Goal: Task Accomplishment & Management: Use online tool/utility

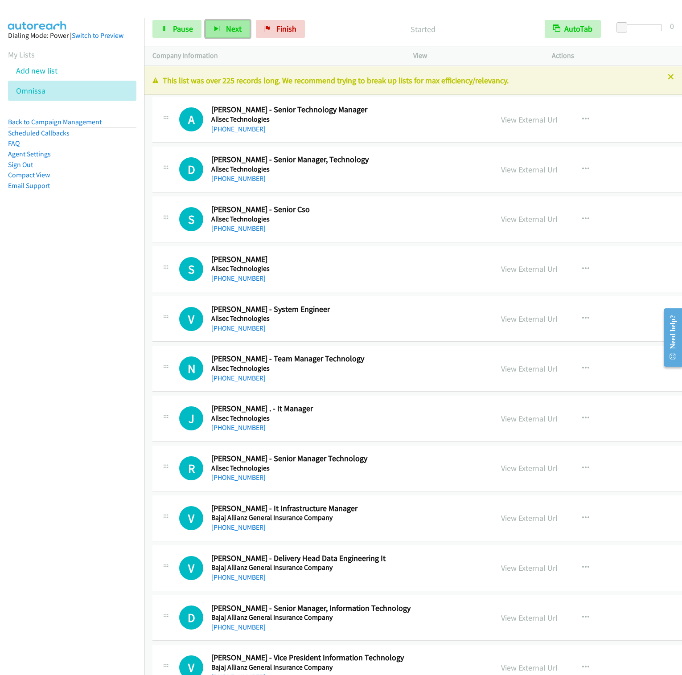
click at [226, 33] on span "Next" at bounding box center [234, 29] width 16 height 10
click at [205, 20] on button "Next" at bounding box center [227, 29] width 45 height 18
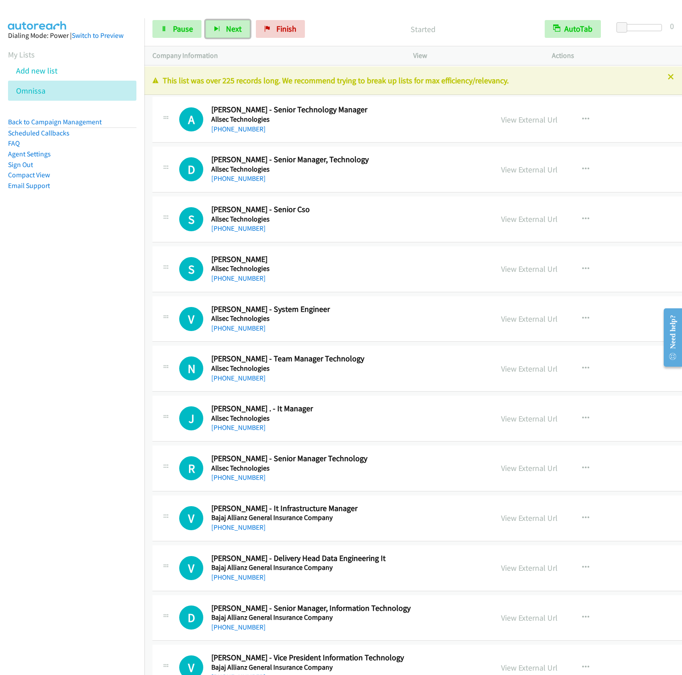
click at [205, 20] on button "Next" at bounding box center [227, 29] width 45 height 18
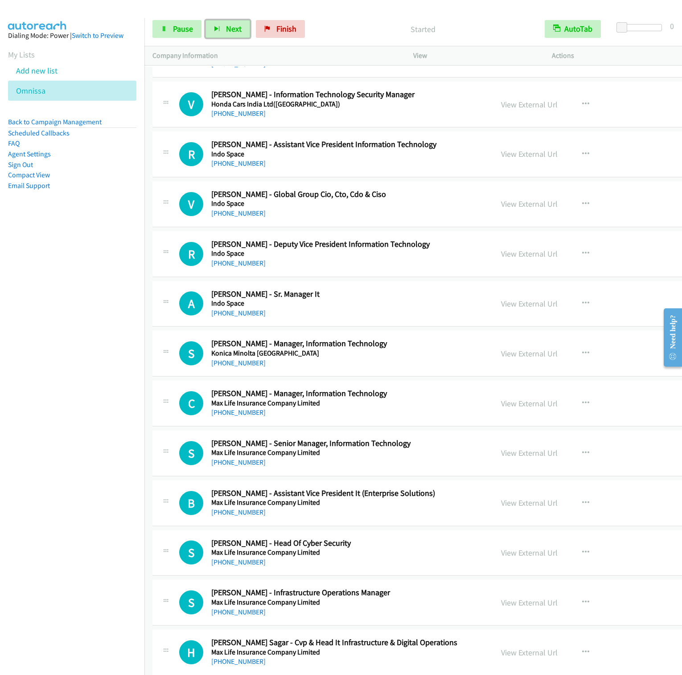
scroll to position [3342, 0]
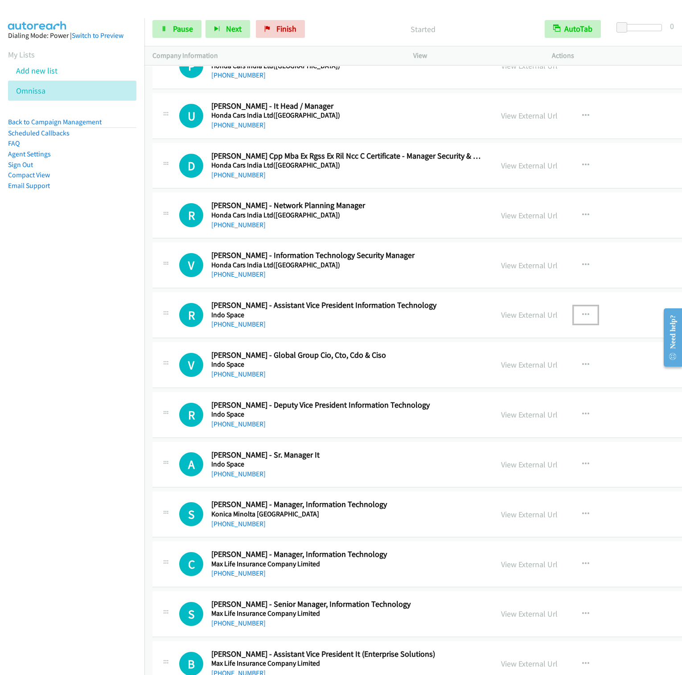
drag, startPoint x: 547, startPoint y: 330, endPoint x: 543, endPoint y: 329, distance: 4.5
click at [582, 319] on icon "button" at bounding box center [585, 315] width 7 height 7
click at [479, 382] on link "Start Calls Here" at bounding box center [538, 374] width 119 height 18
click at [216, 30] on icon "button" at bounding box center [217, 29] width 6 height 6
click at [582, 518] on icon "button" at bounding box center [585, 514] width 7 height 7
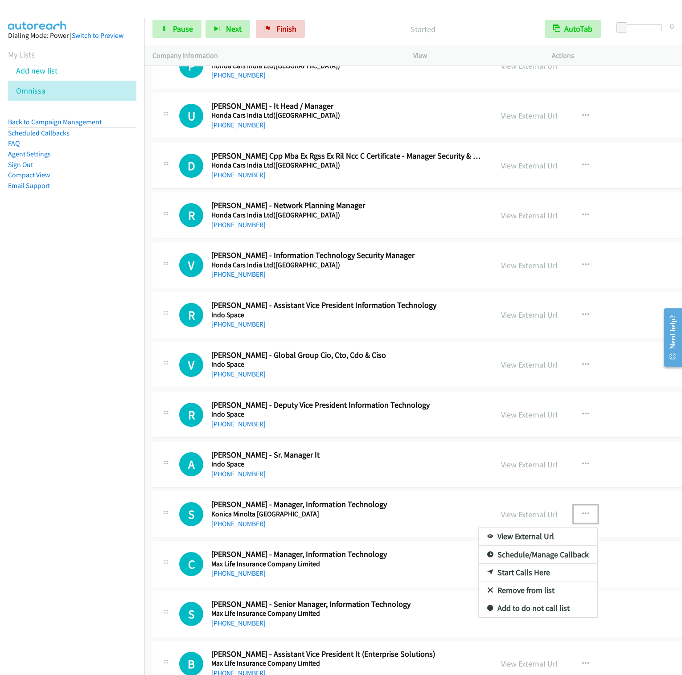
click at [479, 582] on link "Start Calls Here" at bounding box center [538, 573] width 119 height 18
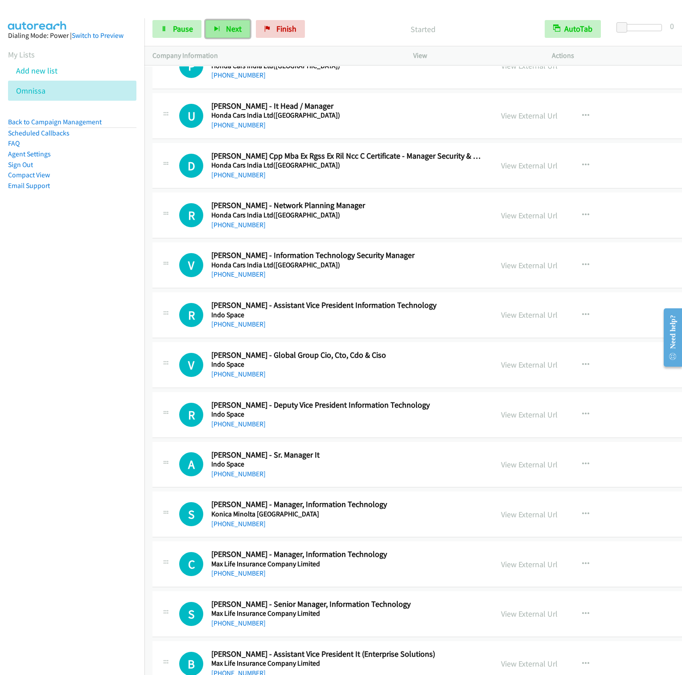
click at [234, 31] on span "Next" at bounding box center [234, 29] width 16 height 10
click at [205, 20] on button "Next" at bounding box center [227, 29] width 45 height 18
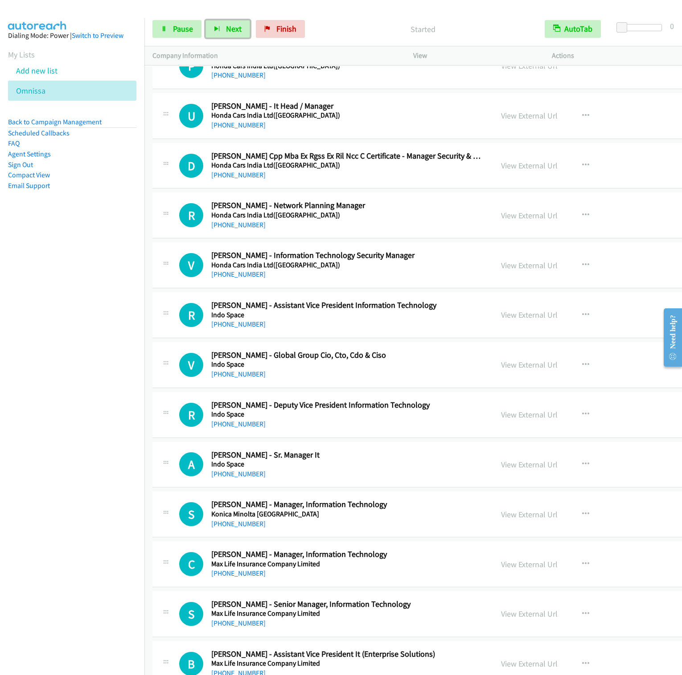
click at [205, 20] on button "Next" at bounding box center [227, 29] width 45 height 18
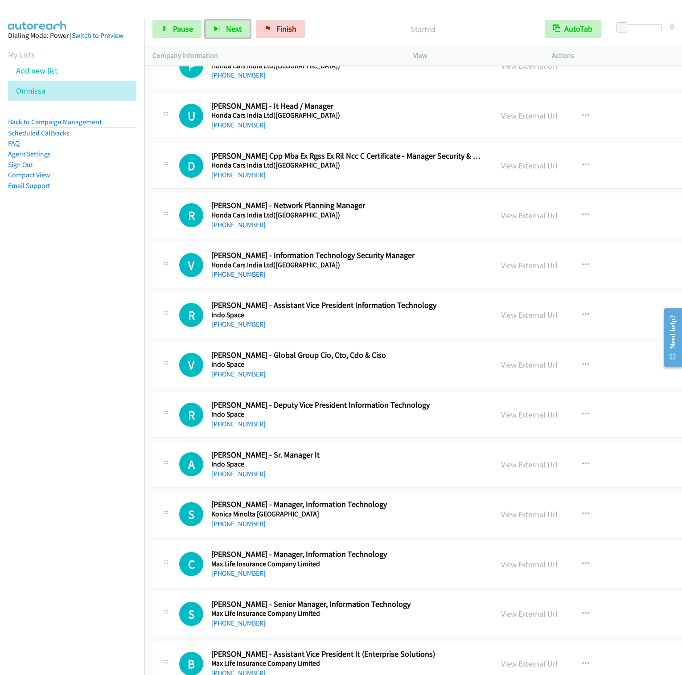
click at [205, 20] on button "Next" at bounding box center [227, 29] width 45 height 18
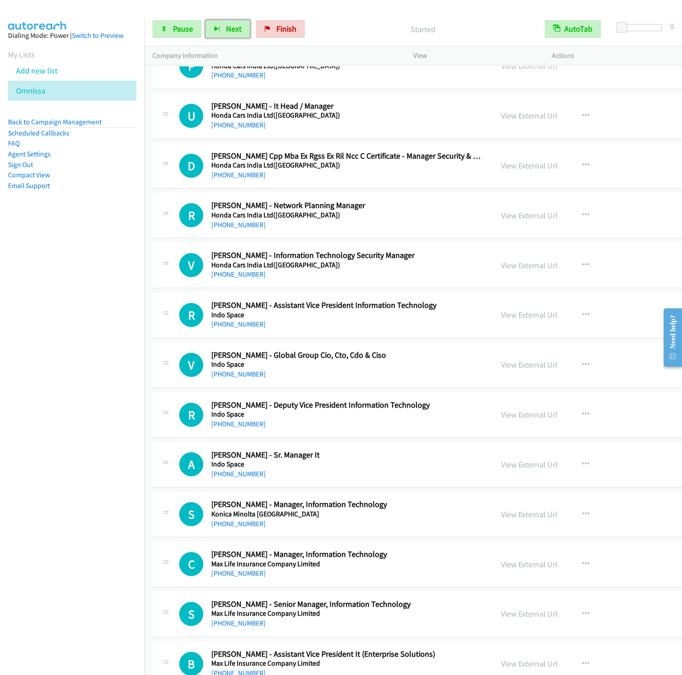
click at [205, 20] on button "Next" at bounding box center [227, 29] width 45 height 18
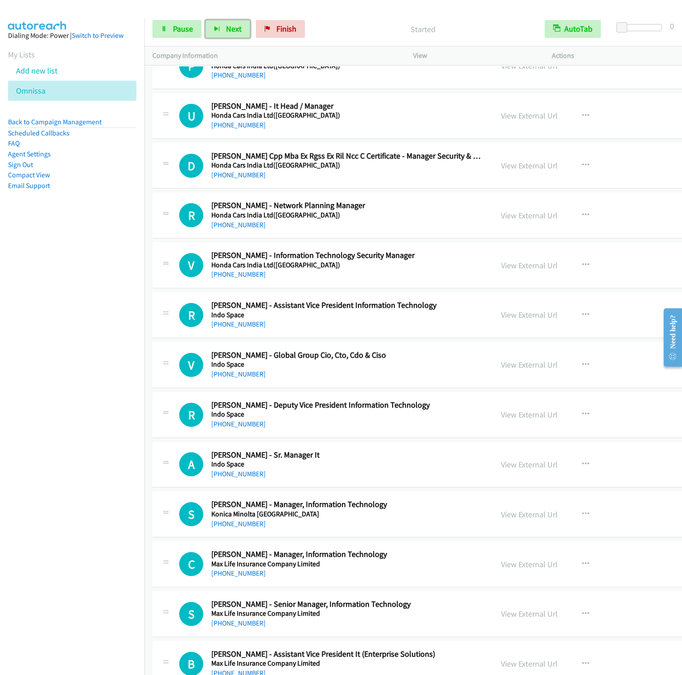
click at [205, 20] on button "Next" at bounding box center [227, 29] width 45 height 18
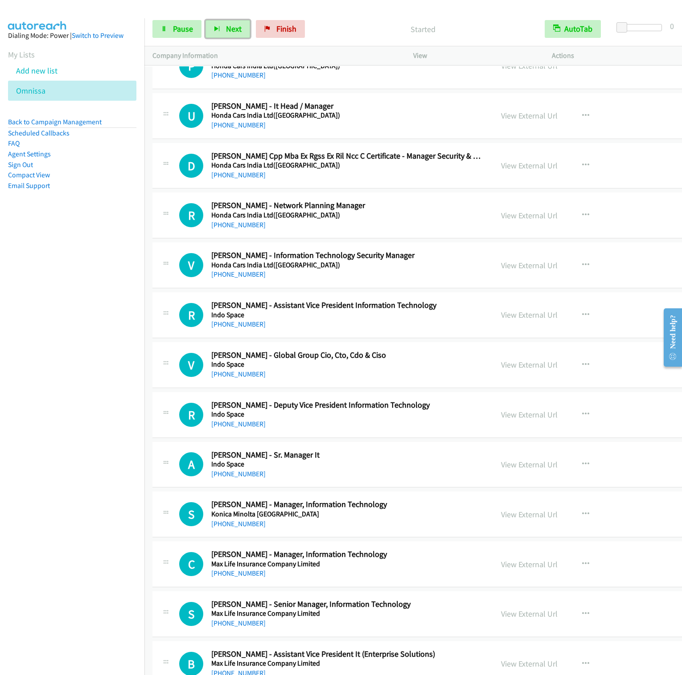
click at [205, 20] on button "Next" at bounding box center [227, 29] width 45 height 18
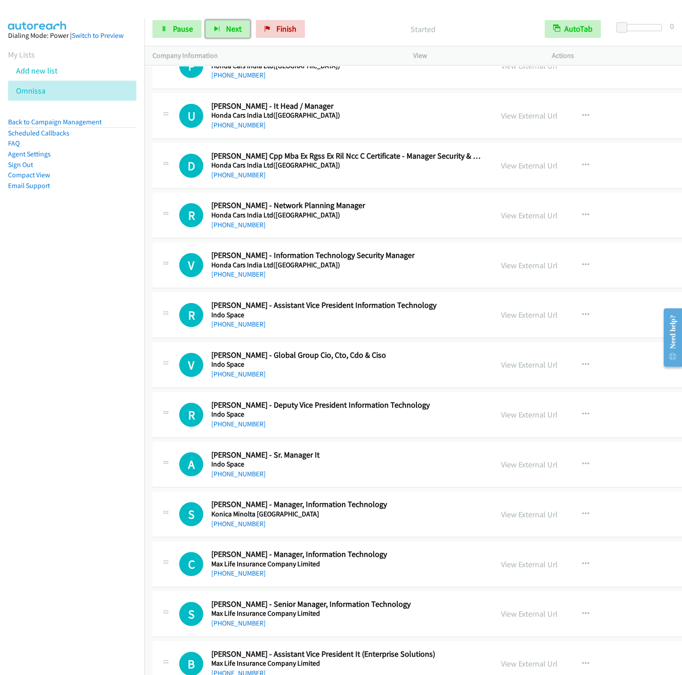
click at [205, 20] on button "Next" at bounding box center [227, 29] width 45 height 18
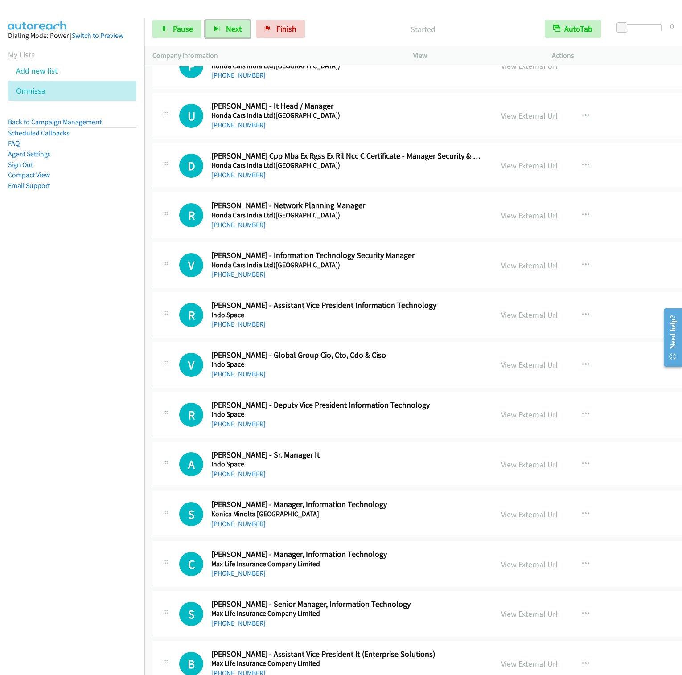
click at [205, 20] on button "Next" at bounding box center [227, 29] width 45 height 18
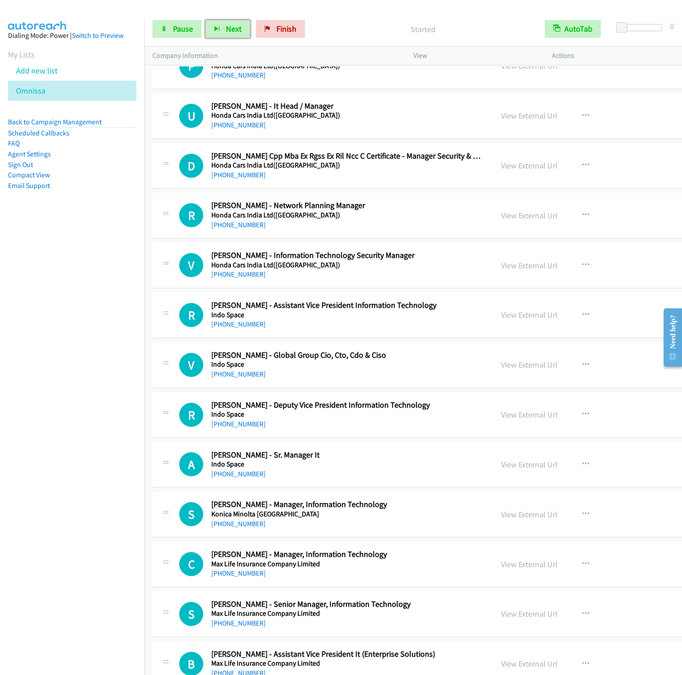
click at [205, 20] on button "Next" at bounding box center [227, 29] width 45 height 18
click at [147, 334] on td "R Callback Scheduled [PERSON_NAME] - Assistant Vice President Information Techn…" at bounding box center [476, 316] width 664 height 50
click at [205, 20] on button "Next" at bounding box center [227, 29] width 45 height 18
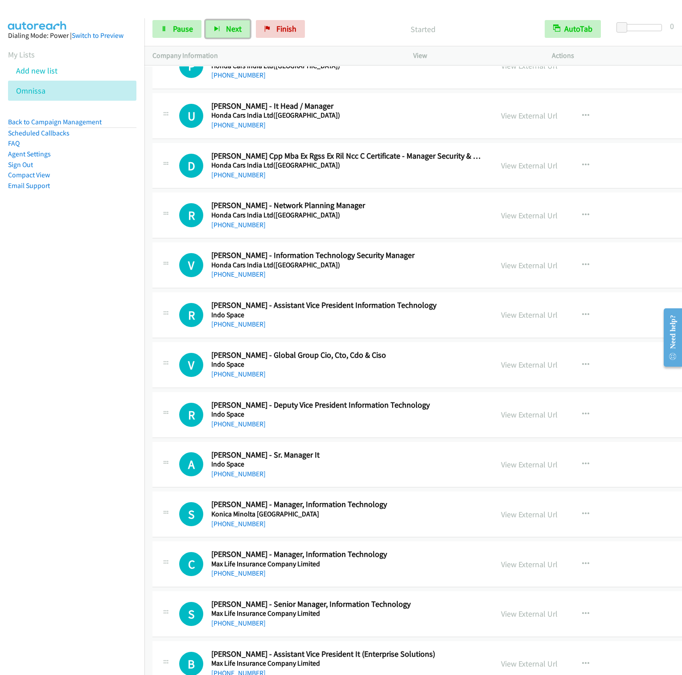
click at [205, 20] on button "Next" at bounding box center [227, 29] width 45 height 18
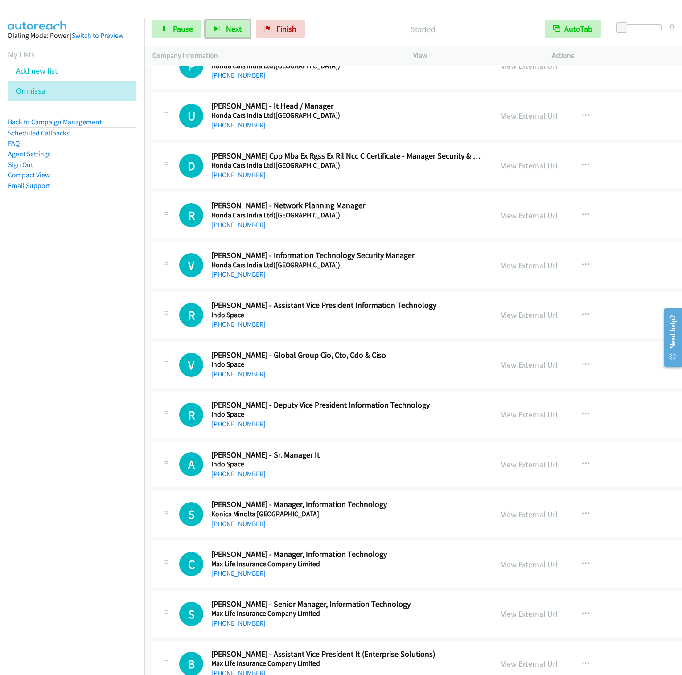
click at [205, 20] on button "Next" at bounding box center [227, 29] width 45 height 18
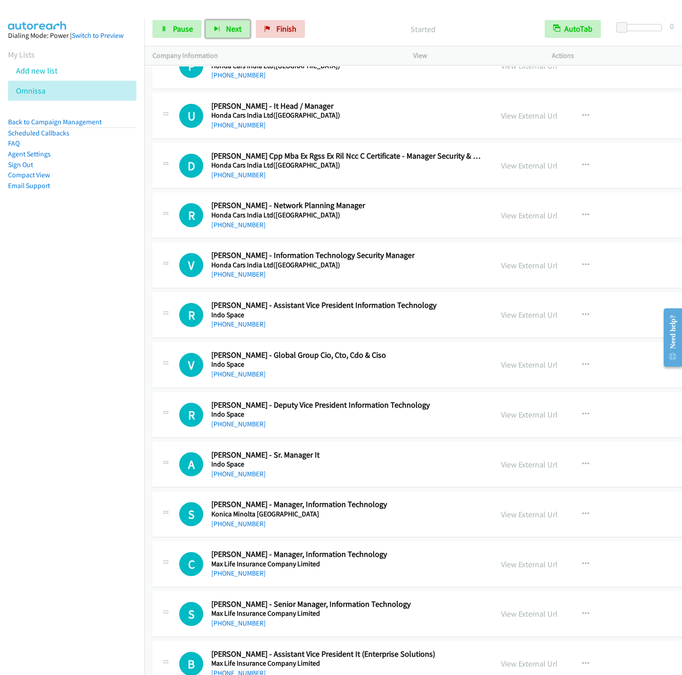
click at [205, 20] on button "Next" at bounding box center [227, 29] width 45 height 18
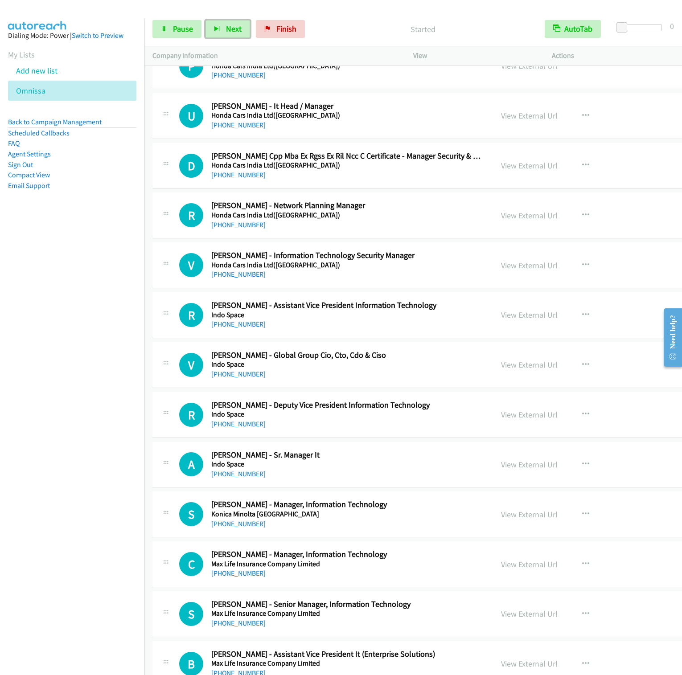
click at [205, 20] on button "Next" at bounding box center [227, 29] width 45 height 18
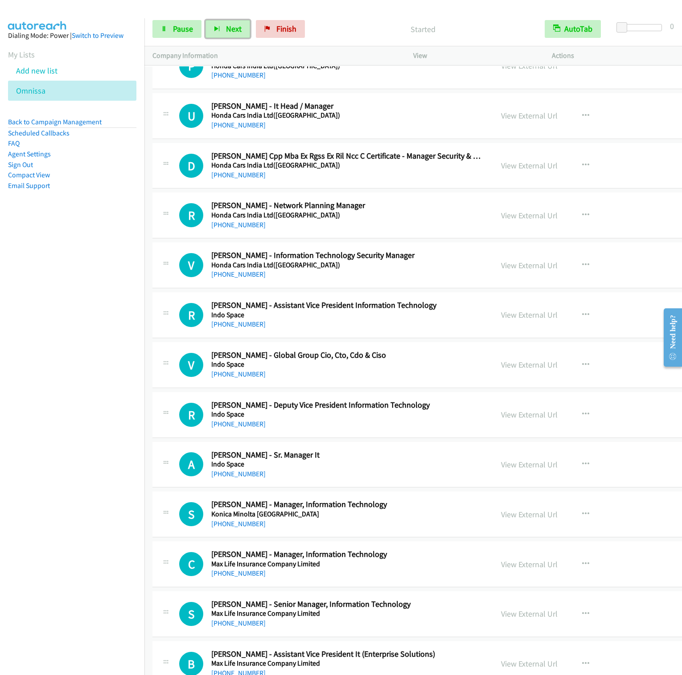
click at [205, 20] on button "Next" at bounding box center [227, 29] width 45 height 18
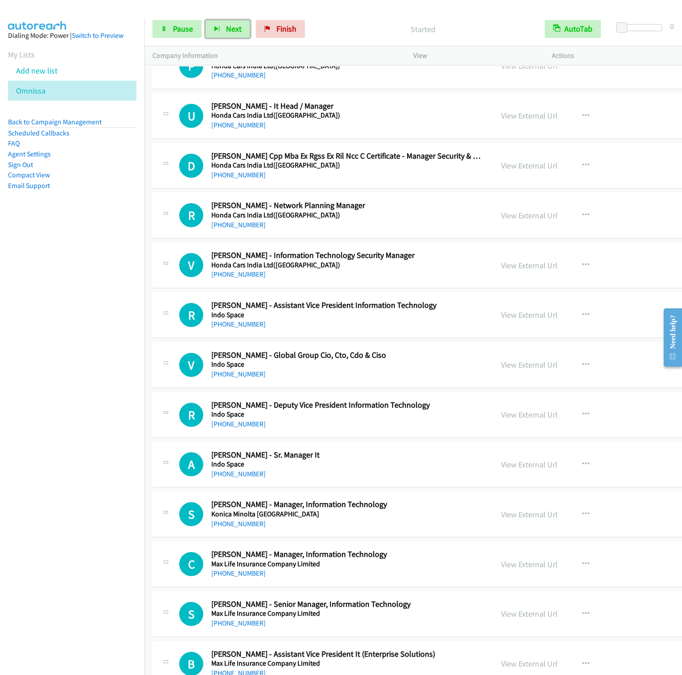
click at [205, 20] on button "Next" at bounding box center [227, 29] width 45 height 18
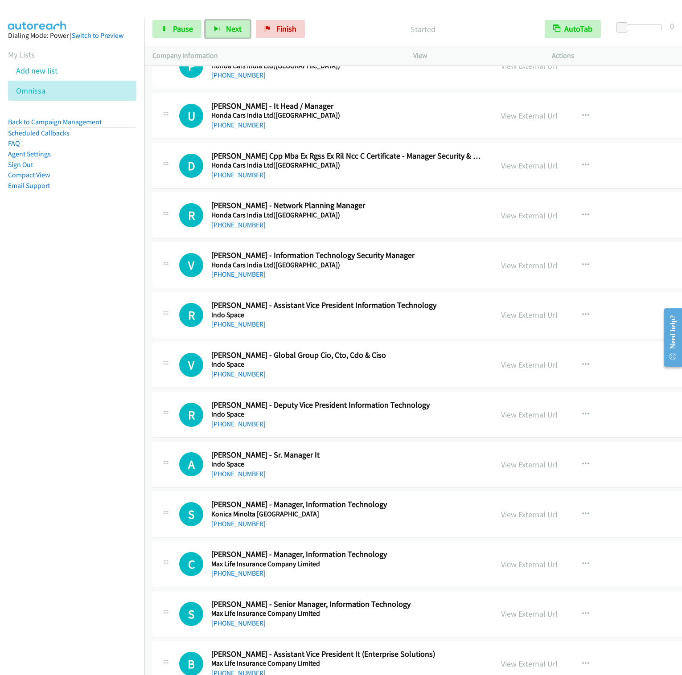
click at [205, 20] on button "Next" at bounding box center [227, 29] width 45 height 18
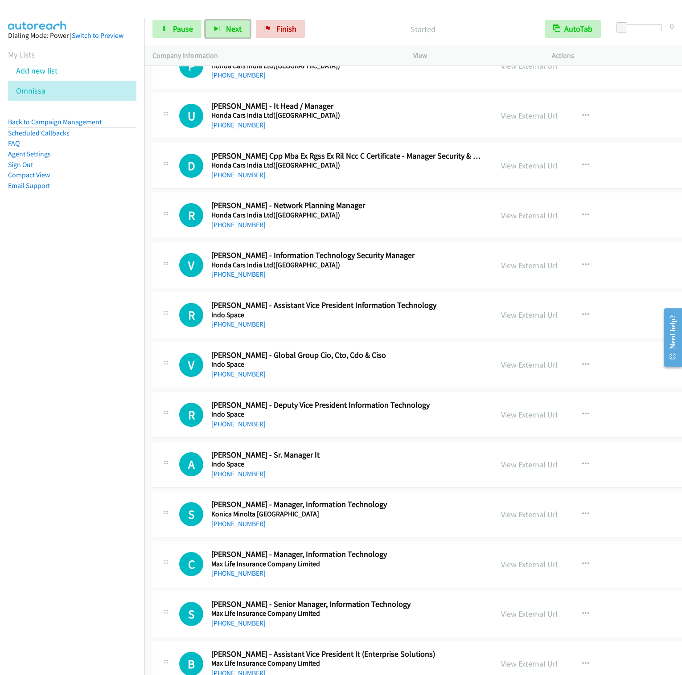
click at [205, 20] on button "Next" at bounding box center [227, 29] width 45 height 18
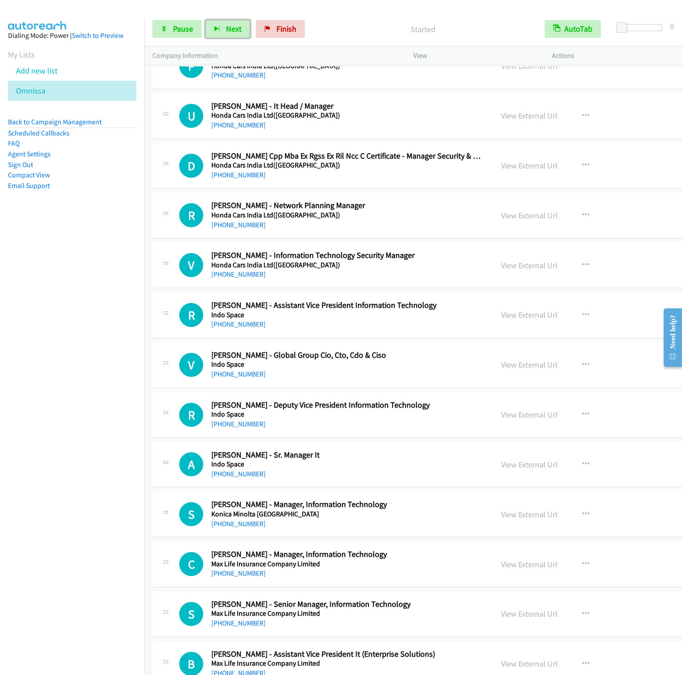
click at [205, 20] on button "Next" at bounding box center [227, 29] width 45 height 18
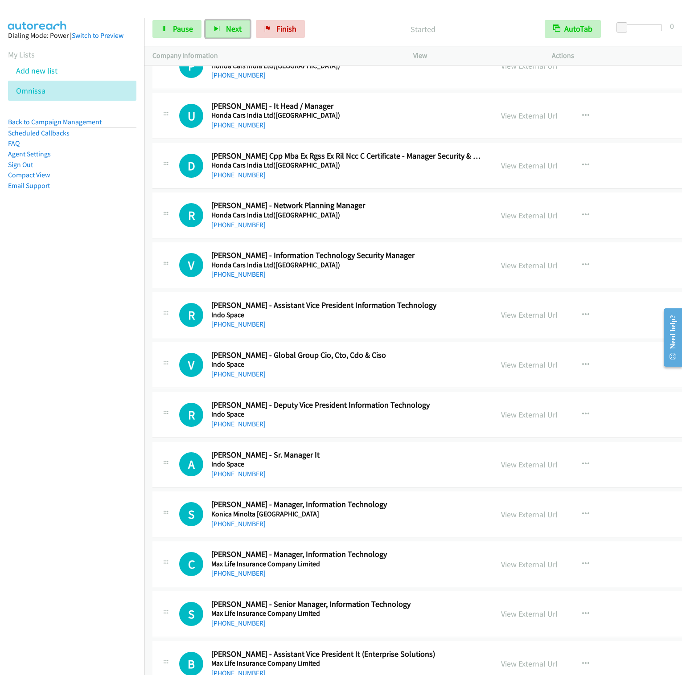
click at [205, 20] on button "Next" at bounding box center [227, 29] width 45 height 18
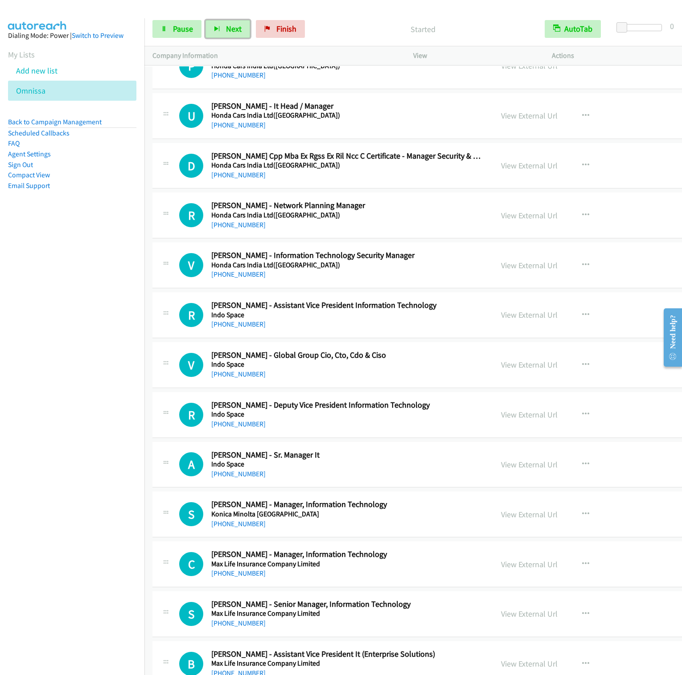
click at [205, 20] on button "Next" at bounding box center [227, 29] width 45 height 18
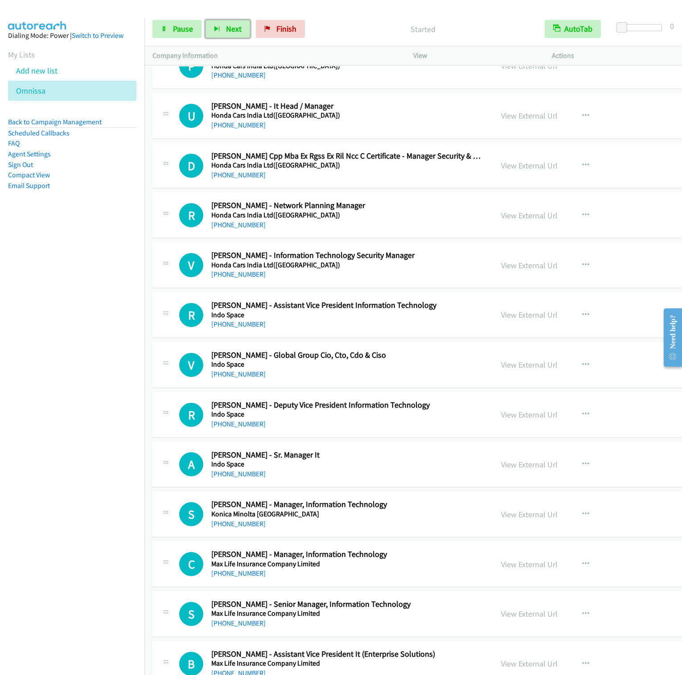
click at [205, 20] on button "Next" at bounding box center [227, 29] width 45 height 18
click at [230, 37] on button "Next" at bounding box center [227, 29] width 45 height 18
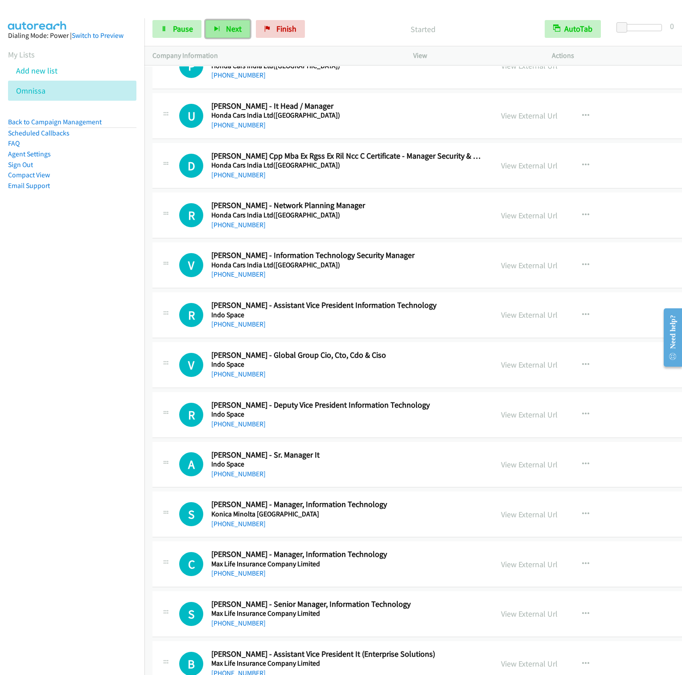
click at [247, 30] on button "Next" at bounding box center [227, 29] width 45 height 18
click at [205, 20] on button "Next" at bounding box center [227, 29] width 45 height 18
click at [236, 38] on button "Next" at bounding box center [227, 29] width 45 height 18
click at [222, 27] on button "Next" at bounding box center [227, 29] width 45 height 18
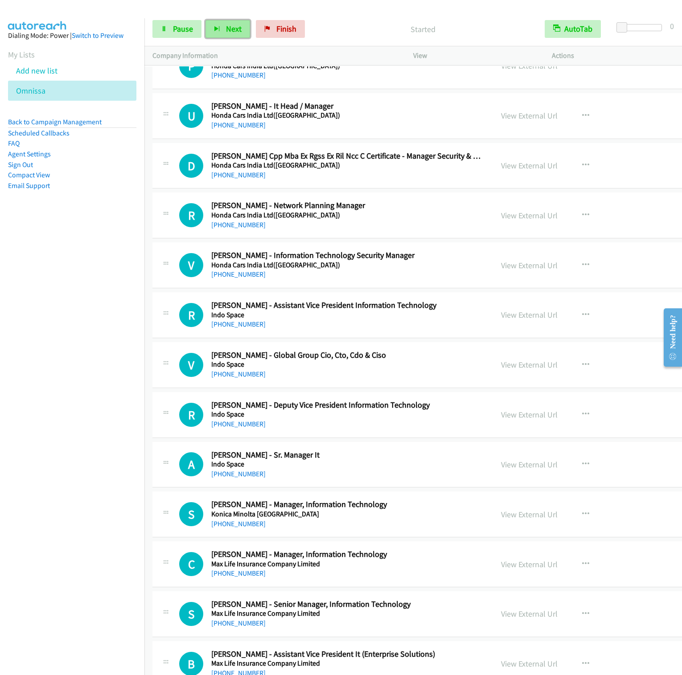
click at [234, 27] on span "Next" at bounding box center [234, 29] width 16 height 10
click at [216, 26] on icon "button" at bounding box center [217, 29] width 6 height 6
click at [222, 27] on button "Next" at bounding box center [227, 29] width 45 height 18
click at [237, 31] on span "Next" at bounding box center [234, 29] width 16 height 10
click at [220, 29] on icon "button" at bounding box center [217, 29] width 6 height 6
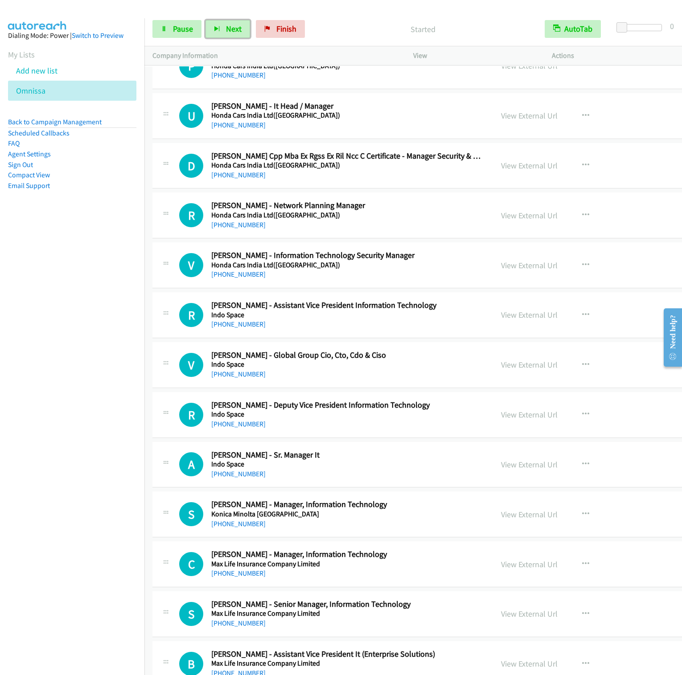
click at [205, 20] on button "Next" at bounding box center [227, 29] width 45 height 18
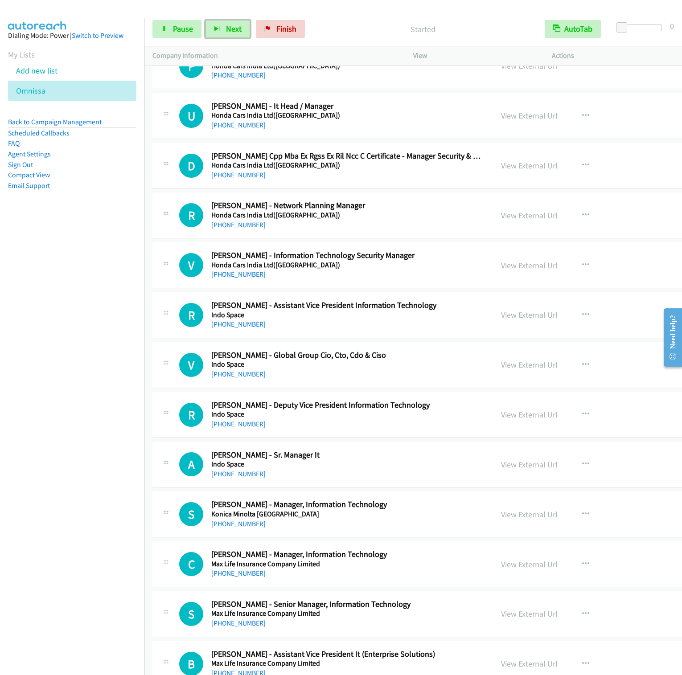
click at [205, 20] on button "Next" at bounding box center [227, 29] width 45 height 18
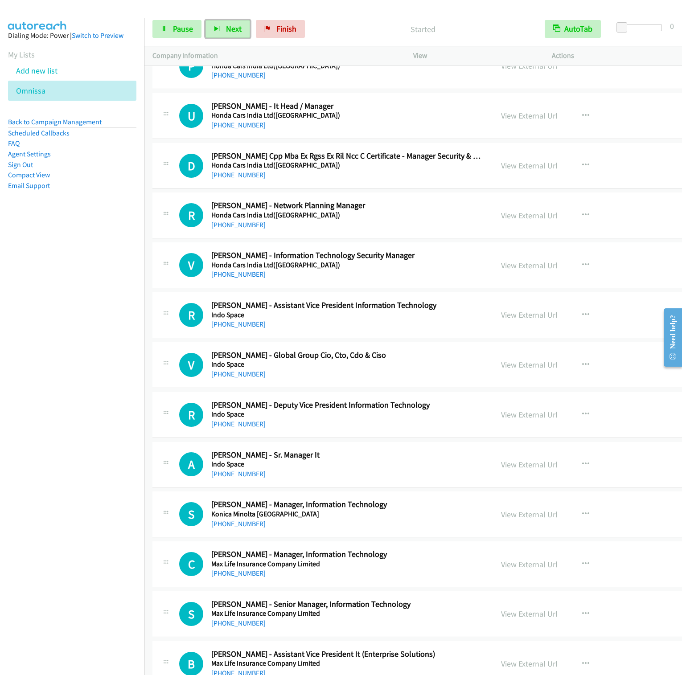
click at [205, 20] on button "Next" at bounding box center [227, 29] width 45 height 18
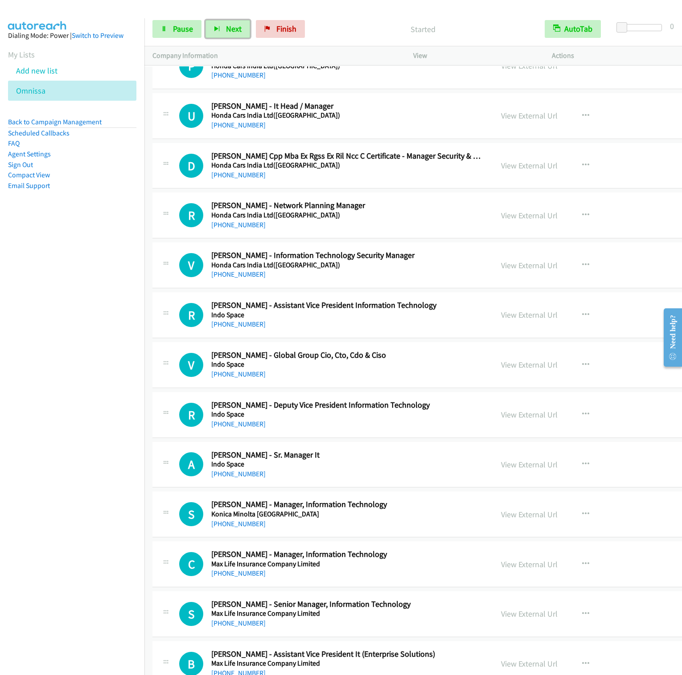
click at [205, 20] on button "Next" at bounding box center [227, 29] width 45 height 18
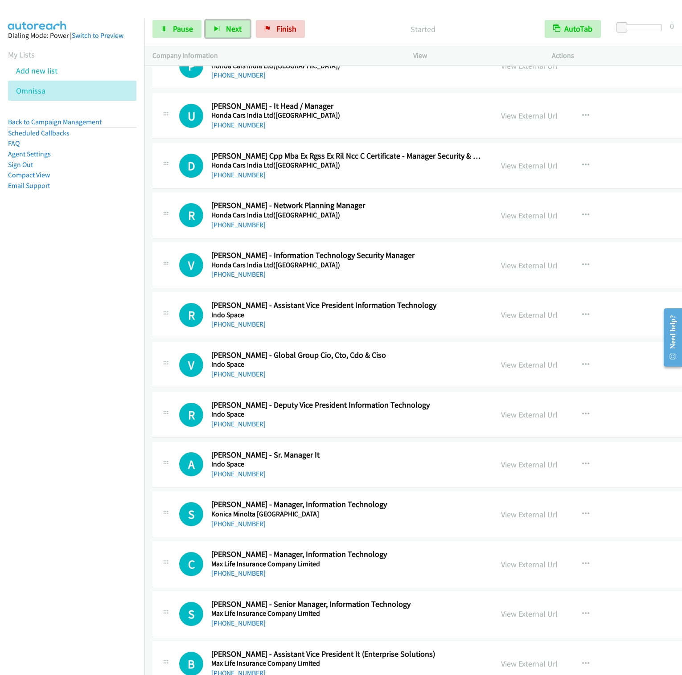
click at [205, 20] on button "Next" at bounding box center [227, 29] width 45 height 18
click at [288, 24] on span "Finish" at bounding box center [286, 29] width 20 height 10
